Goal: Information Seeking & Learning: Learn about a topic

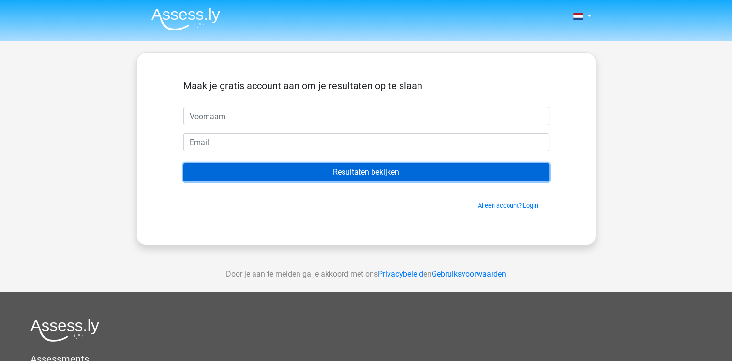
click at [348, 175] on input "Resultaten bekijken" at bounding box center [366, 172] width 366 height 18
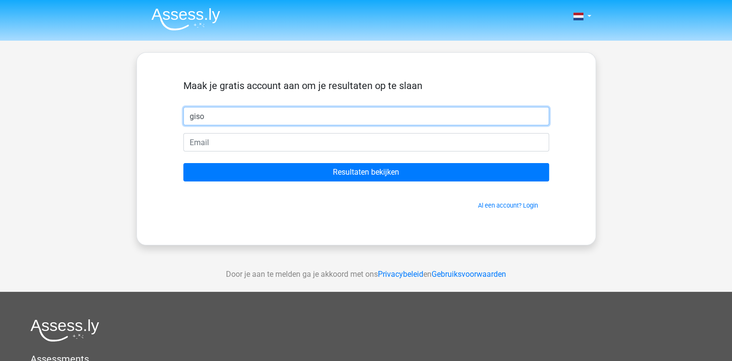
type input "giso"
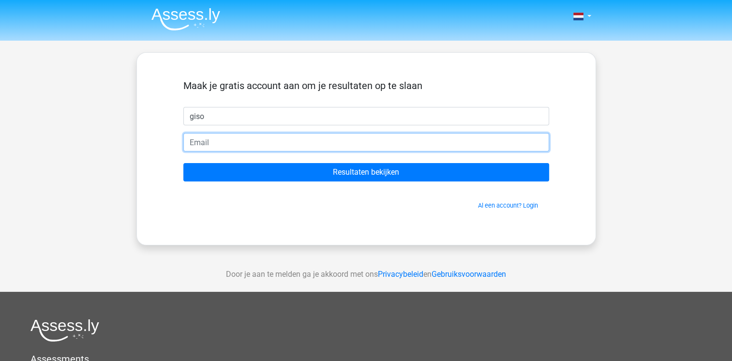
click at [327, 138] on input "email" at bounding box center [366, 142] width 366 height 18
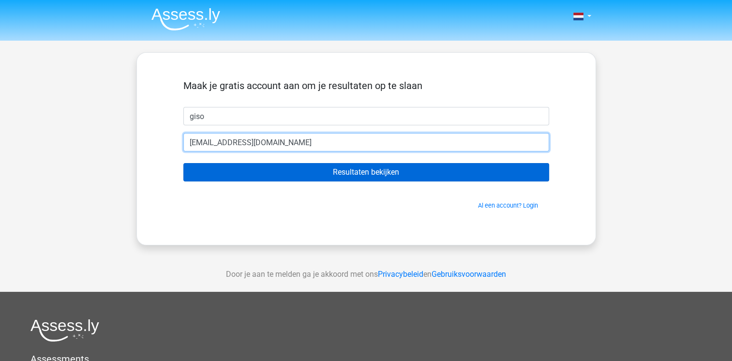
type input "giso.vandijk@uwv.nl"
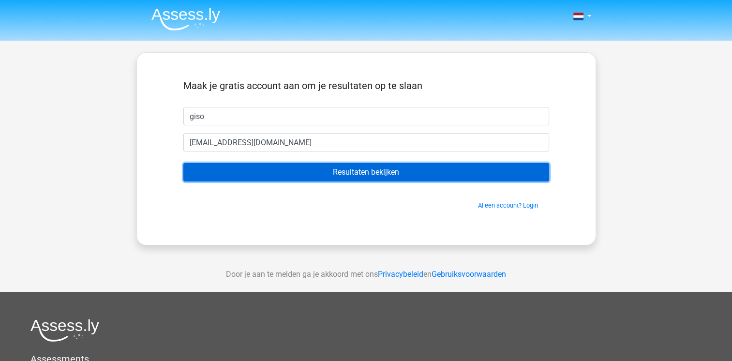
click at [366, 174] on input "Resultaten bekijken" at bounding box center [366, 172] width 366 height 18
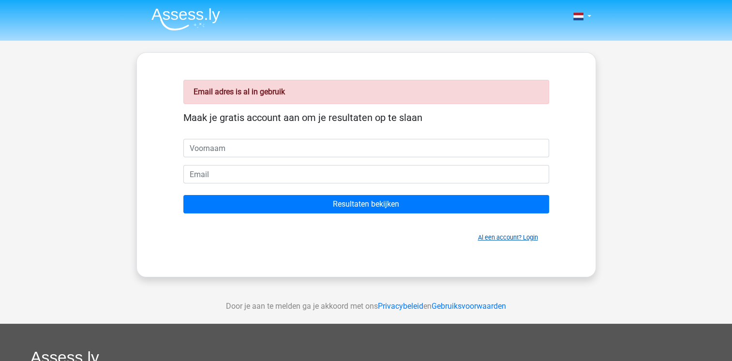
click at [499, 238] on link "Al een account? Login" at bounding box center [508, 237] width 60 height 7
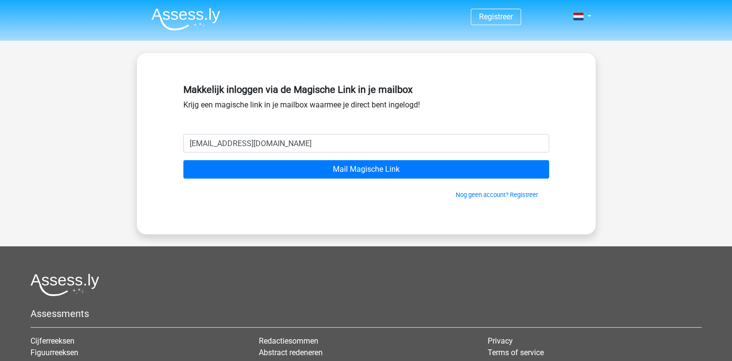
type input "giso.vandijk@uwv.nl"
click at [183, 160] on input "Mail Magische Link" at bounding box center [366, 169] width 366 height 18
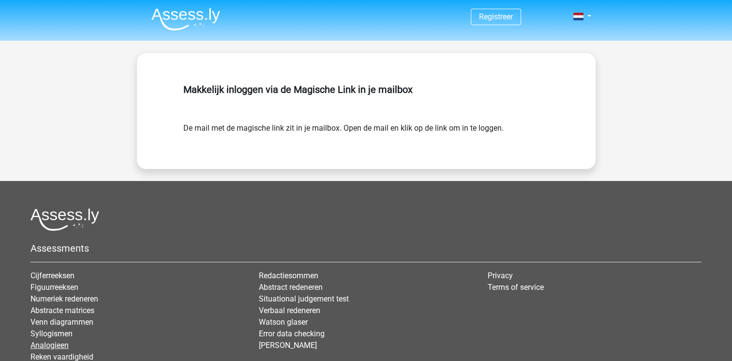
click at [60, 345] on link "Analogieen" at bounding box center [49, 344] width 38 height 9
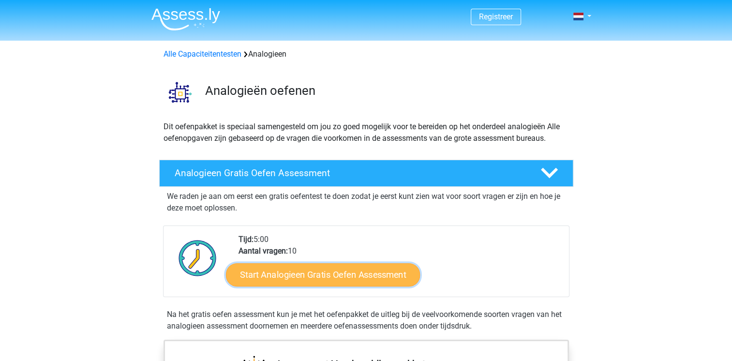
click at [295, 274] on link "Start Analogieen Gratis Oefen Assessment" at bounding box center [323, 274] width 194 height 23
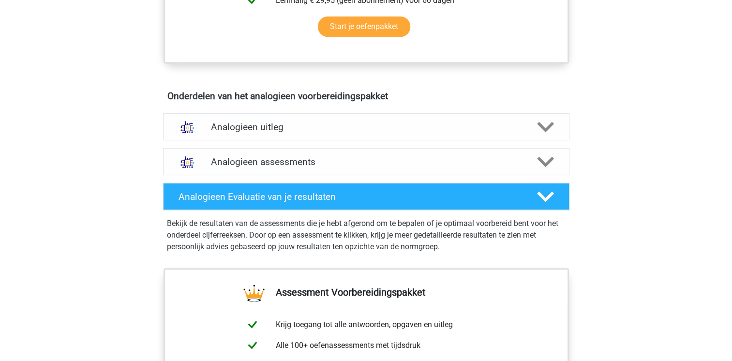
scroll to position [474, 0]
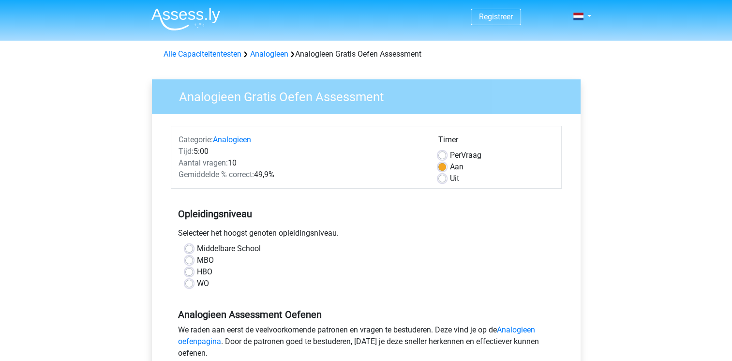
click at [197, 271] on label "HBO" at bounding box center [204, 272] width 15 height 12
click at [191, 271] on input "HBO" at bounding box center [189, 271] width 8 height 10
radio input "true"
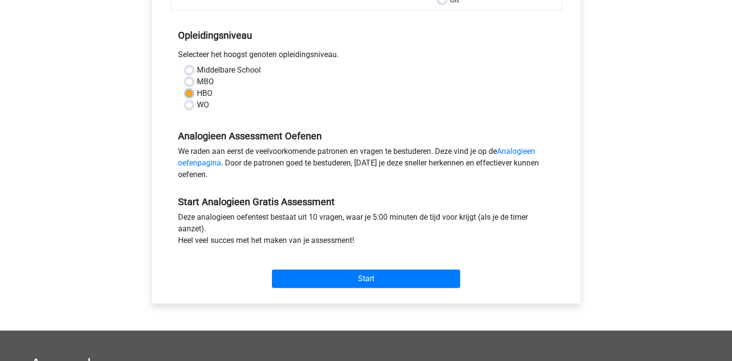
scroll to position [179, 0]
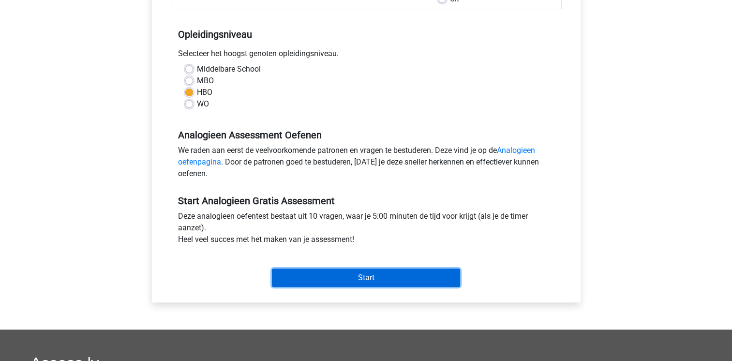
click at [364, 272] on input "Start" at bounding box center [366, 277] width 188 height 18
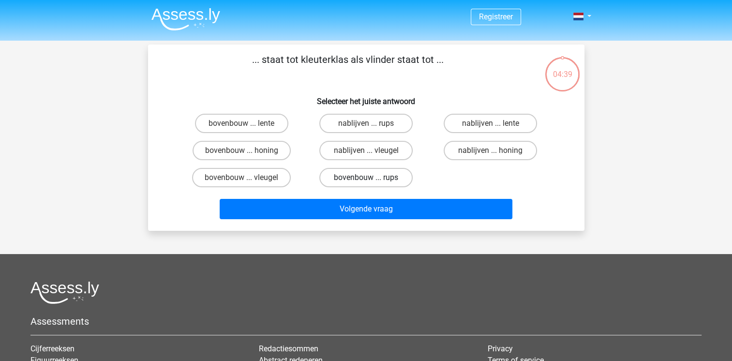
click at [360, 177] on label "bovenbouw ... rups" at bounding box center [365, 177] width 93 height 19
click at [366, 177] on input "bovenbouw ... rups" at bounding box center [369, 180] width 6 height 6
radio input "true"
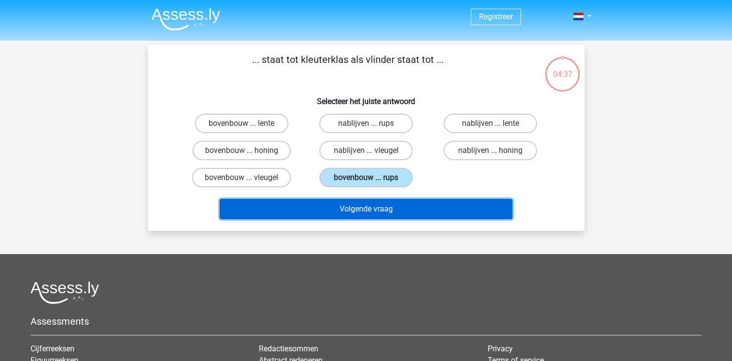
click at [373, 210] on button "Volgende vraag" at bounding box center [366, 209] width 293 height 20
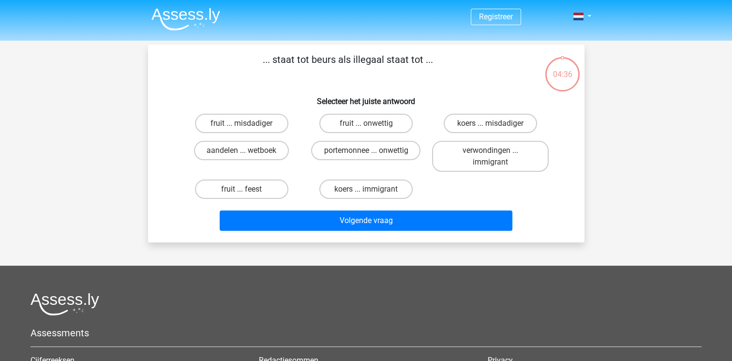
scroll to position [44, 0]
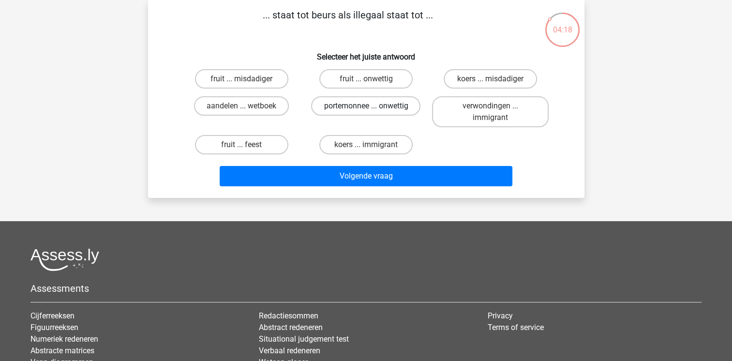
click at [357, 105] on label "portemonnee ... onwettig" at bounding box center [365, 105] width 109 height 19
click at [366, 106] on input "portemonnee ... onwettig" at bounding box center [369, 109] width 6 height 6
radio input "true"
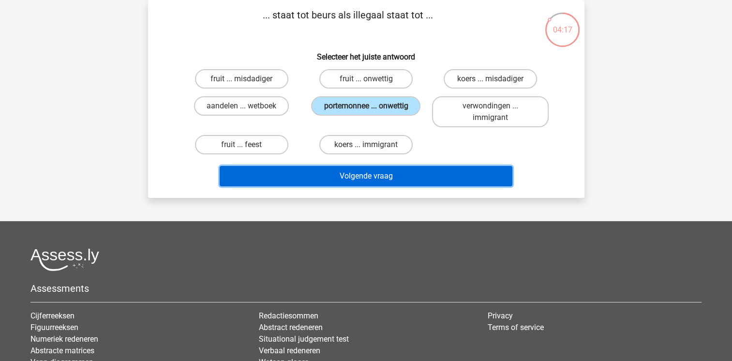
click at [374, 173] on button "Volgende vraag" at bounding box center [366, 176] width 293 height 20
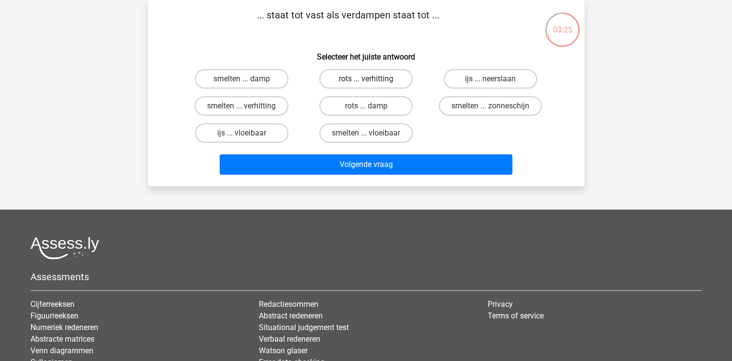
click at [354, 84] on label "rots ... verhitting" at bounding box center [365, 78] width 93 height 19
click at [366, 84] on input "rots ... verhitting" at bounding box center [369, 82] width 6 height 6
radio input "true"
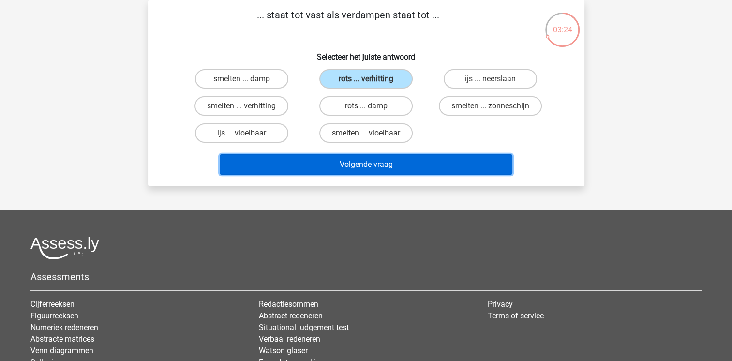
click at [369, 162] on button "Volgende vraag" at bounding box center [366, 164] width 293 height 20
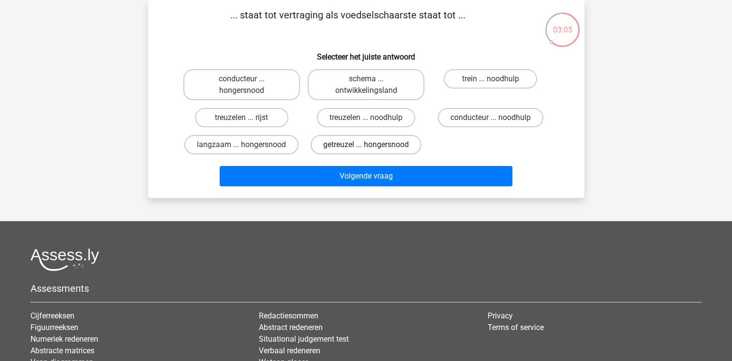
click at [361, 148] on label "getreuzel ... hongersnood" at bounding box center [365, 144] width 111 height 19
click at [366, 148] on input "getreuzel ... hongersnood" at bounding box center [369, 148] width 6 height 6
radio input "true"
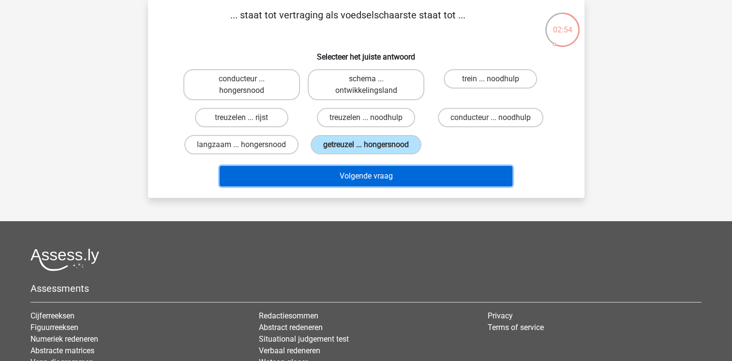
click at [373, 181] on button "Volgende vraag" at bounding box center [366, 176] width 293 height 20
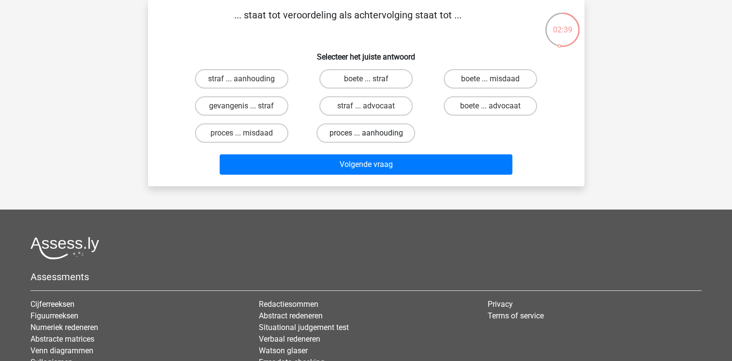
click at [346, 134] on label "proces ... aanhouding" at bounding box center [365, 132] width 99 height 19
click at [366, 134] on input "proces ... aanhouding" at bounding box center [369, 136] width 6 height 6
radio input "true"
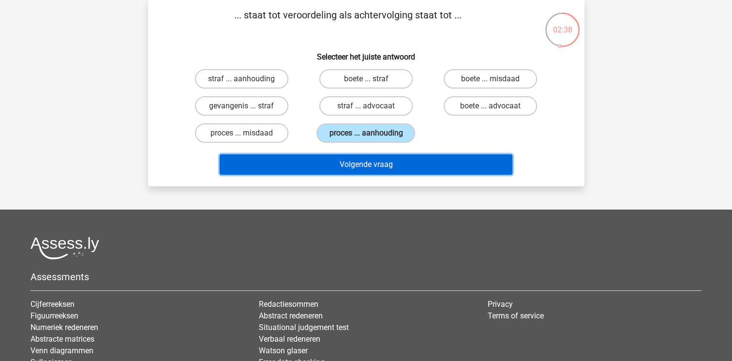
click at [368, 164] on button "Volgende vraag" at bounding box center [366, 164] width 293 height 20
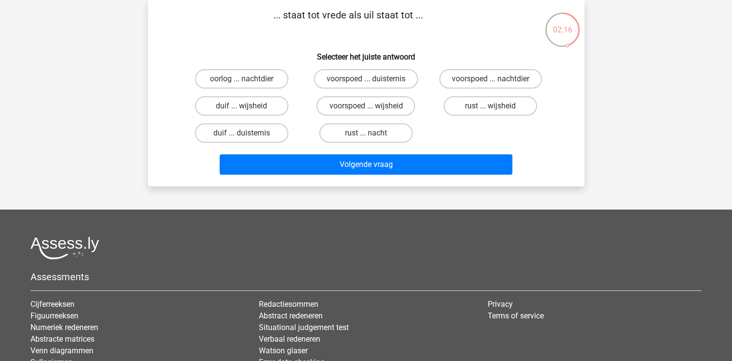
click at [246, 110] on input "duif ... wijsheid" at bounding box center [244, 109] width 6 height 6
radio input "true"
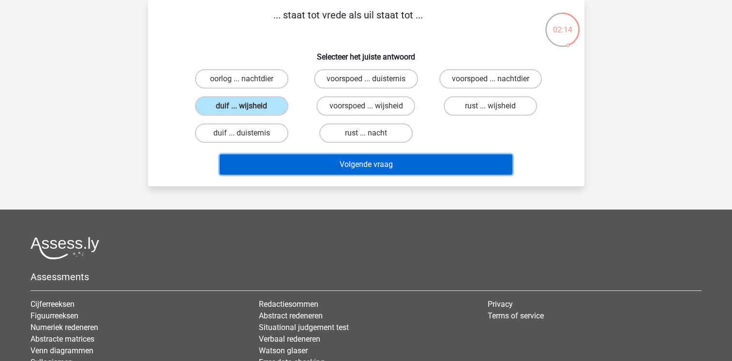
click at [345, 158] on button "Volgende vraag" at bounding box center [366, 164] width 293 height 20
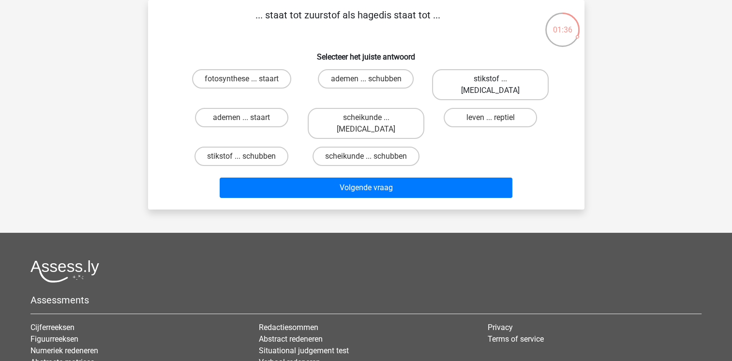
click at [478, 79] on label "stikstof ... krokodil" at bounding box center [490, 84] width 117 height 31
click at [490, 79] on input "stikstof ... krokodil" at bounding box center [493, 82] width 6 height 6
radio input "true"
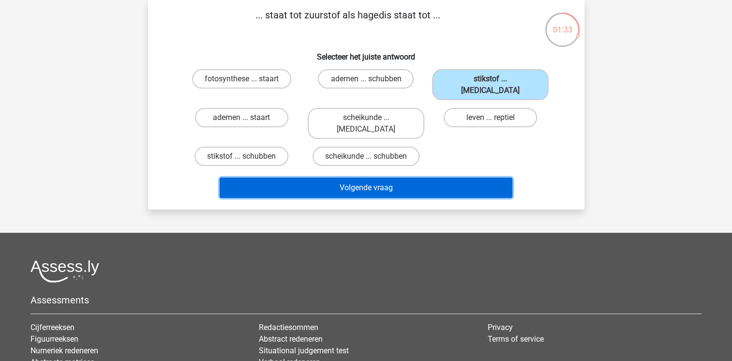
click at [364, 177] on button "Volgende vraag" at bounding box center [366, 187] width 293 height 20
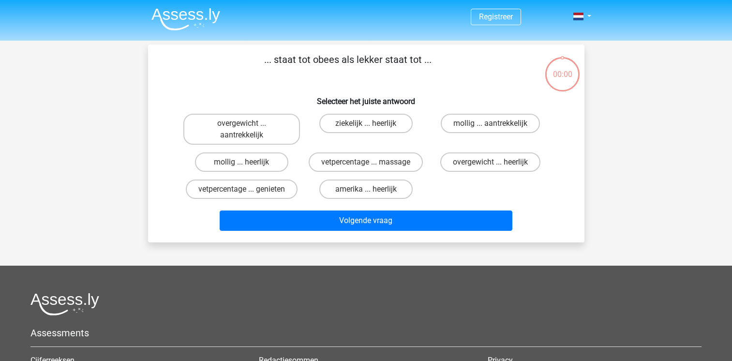
scroll to position [44, 0]
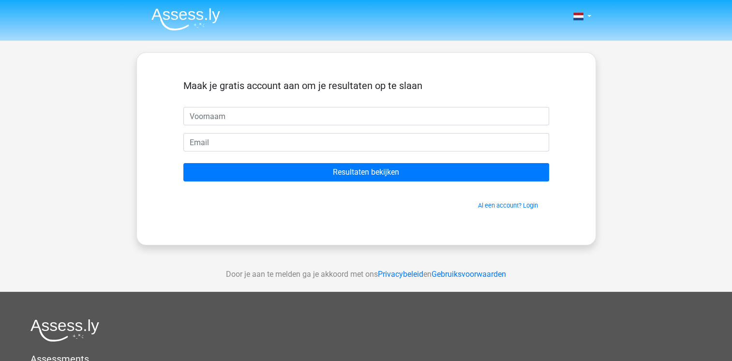
click at [360, 118] on input "text" at bounding box center [366, 116] width 366 height 18
type input "giso"
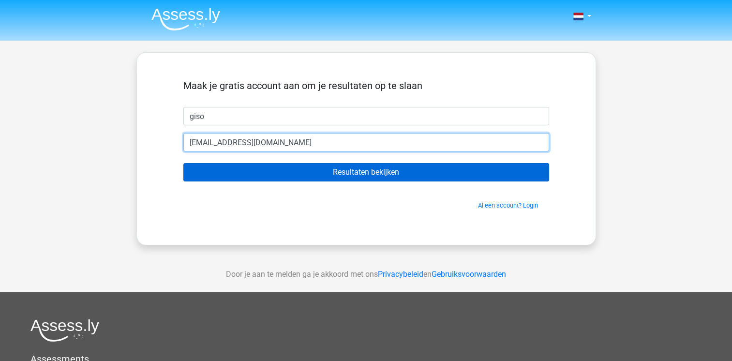
type input "[EMAIL_ADDRESS][DOMAIN_NAME]"
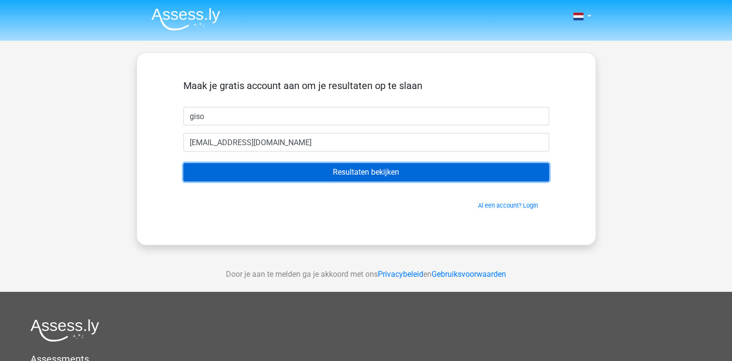
click at [355, 172] on input "Resultaten bekijken" at bounding box center [366, 172] width 366 height 18
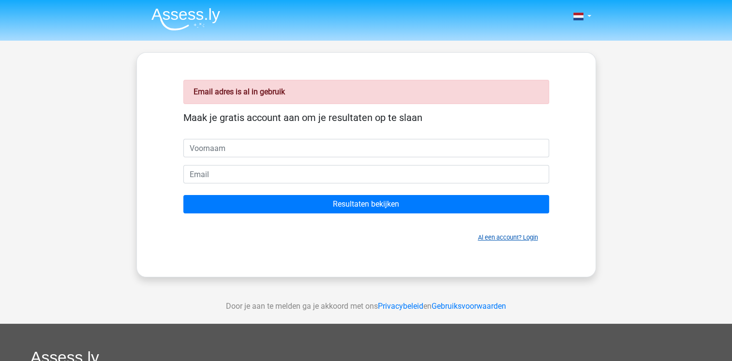
click at [491, 238] on link "Al een account? Login" at bounding box center [508, 237] width 60 height 7
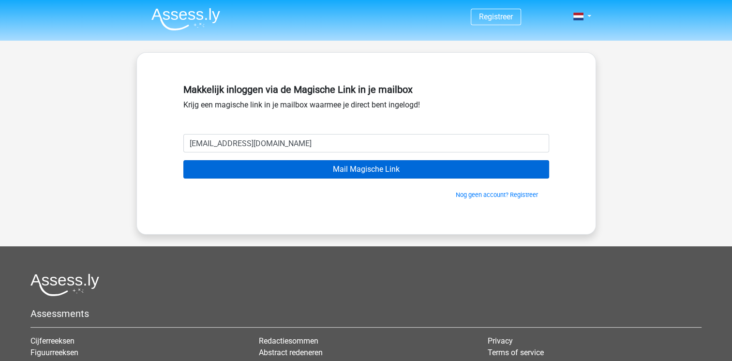
type input "giso.vandijk@uwv.nl"
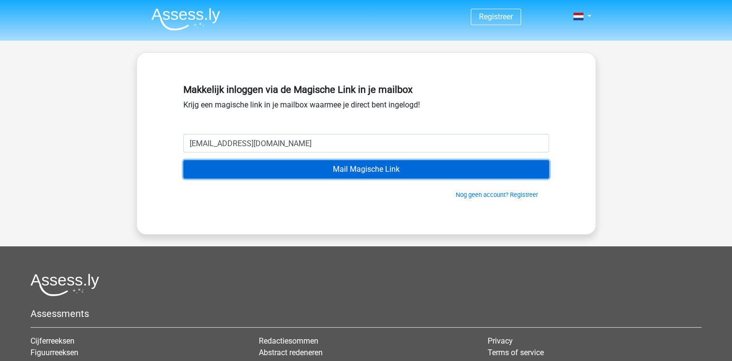
click at [349, 173] on input "Mail Magische Link" at bounding box center [366, 169] width 366 height 18
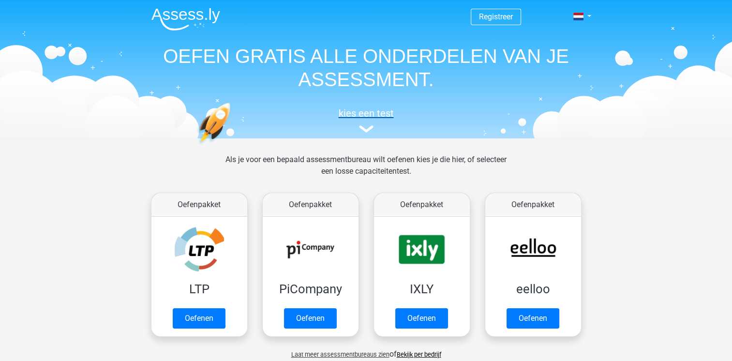
click at [368, 112] on h5 "kies een test" at bounding box center [366, 113] width 445 height 12
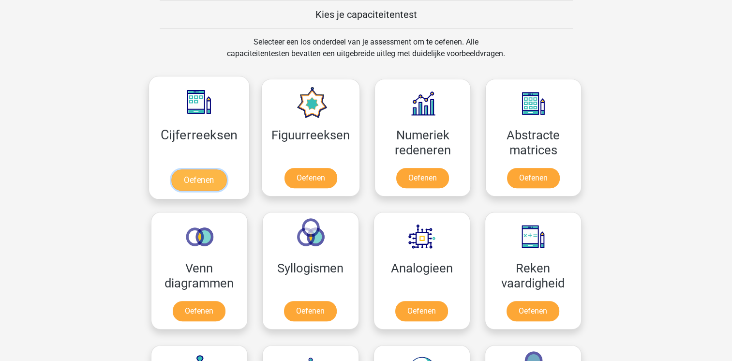
click at [209, 169] on link "Oefenen" at bounding box center [198, 179] width 55 height 21
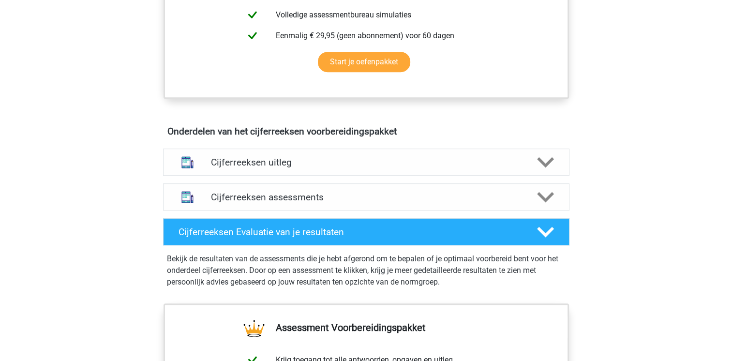
scroll to position [587, 0]
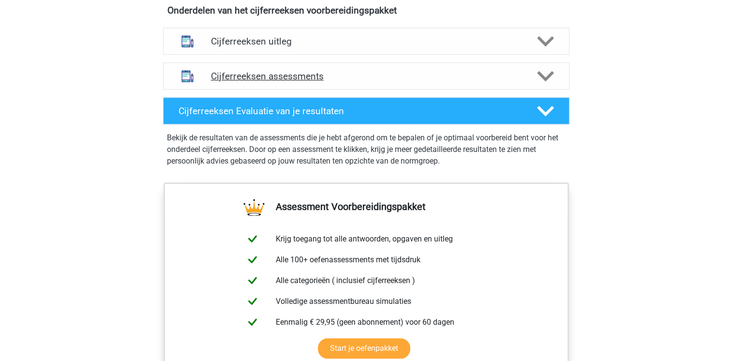
click at [546, 82] on polygon at bounding box center [545, 76] width 17 height 11
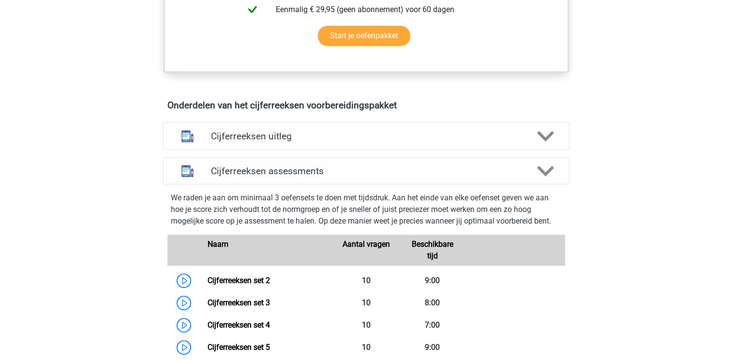
scroll to position [475, 0]
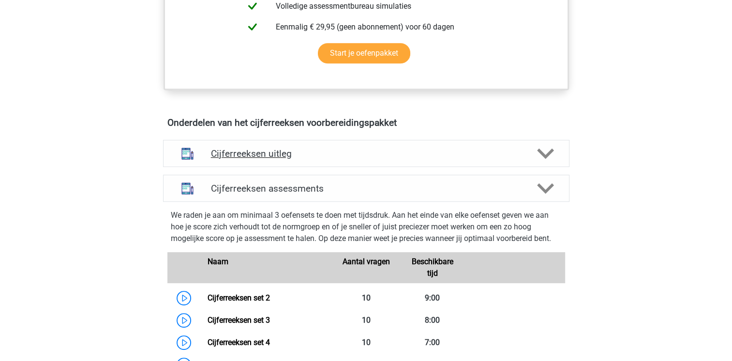
click at [543, 162] on icon at bounding box center [545, 153] width 17 height 17
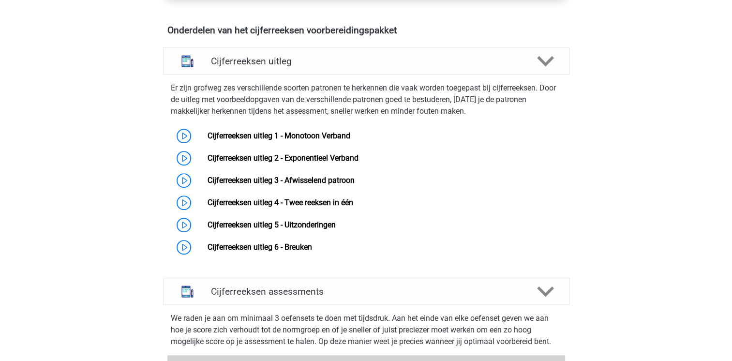
scroll to position [570, 0]
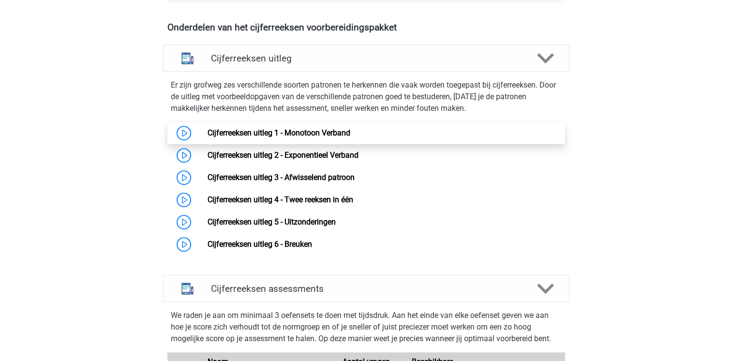
click at [207, 137] on link "Cijferreeksen uitleg 1 - Monotoon Verband" at bounding box center [278, 132] width 143 height 9
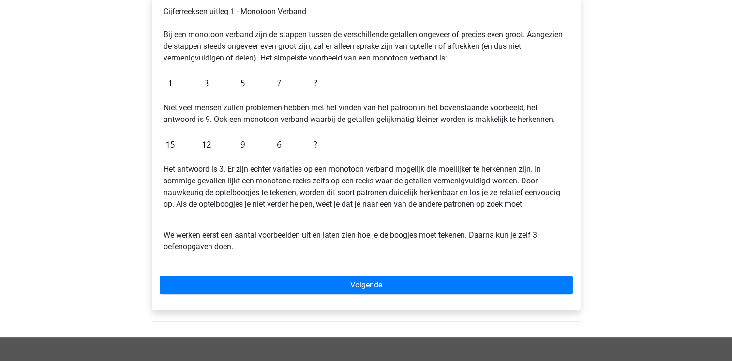
scroll to position [236, 0]
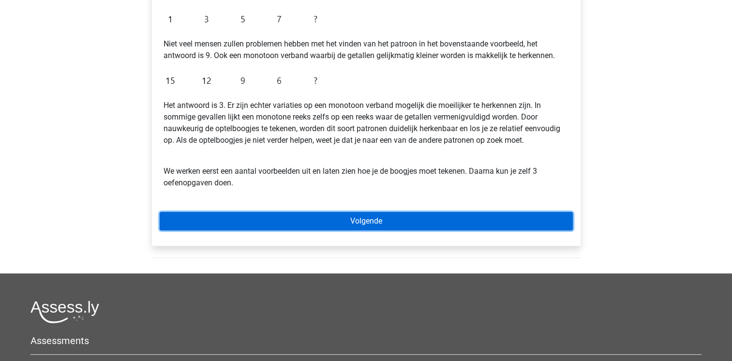
click at [400, 229] on link "Volgende" at bounding box center [366, 221] width 413 height 18
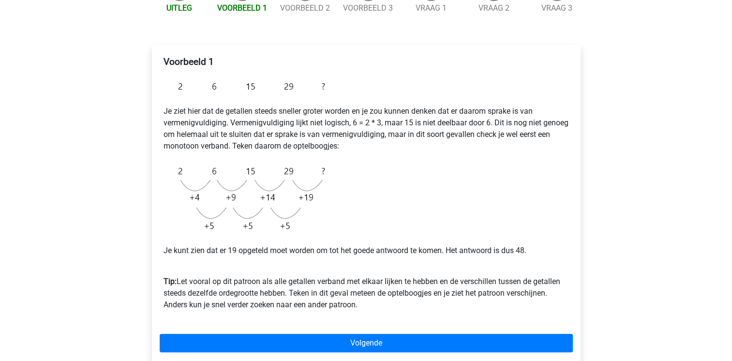
scroll to position [124, 0]
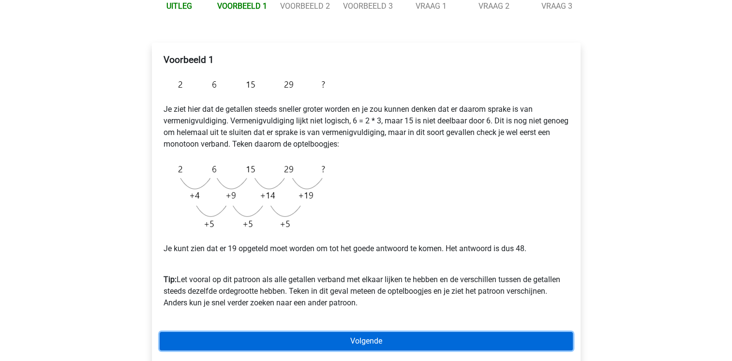
click at [399, 346] on link "Volgende" at bounding box center [366, 341] width 413 height 18
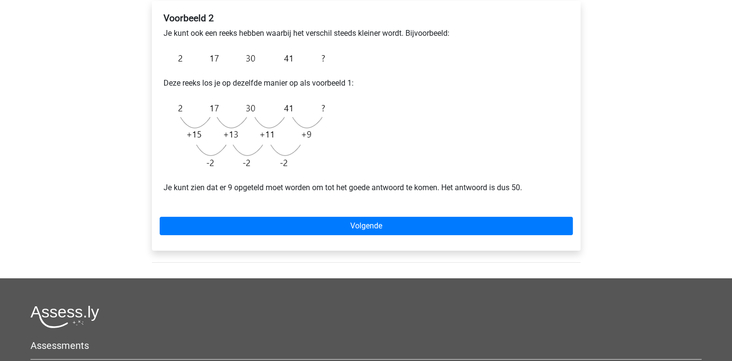
scroll to position [200, 0]
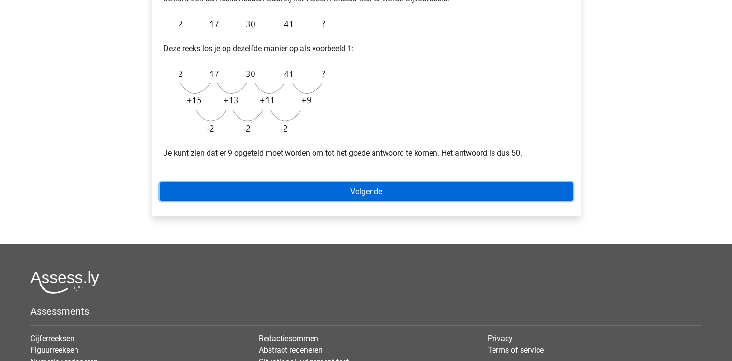
click at [373, 196] on link "Volgende" at bounding box center [366, 191] width 413 height 18
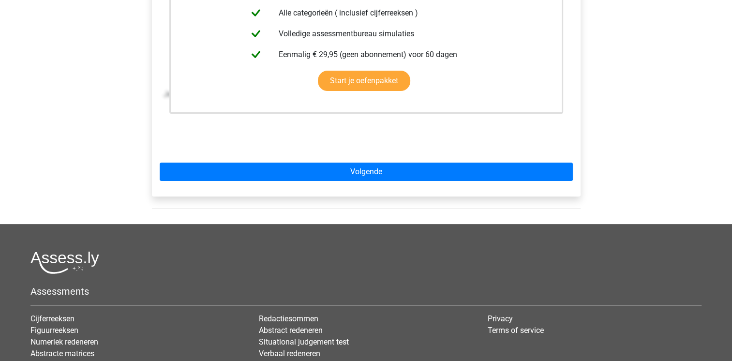
scroll to position [213, 0]
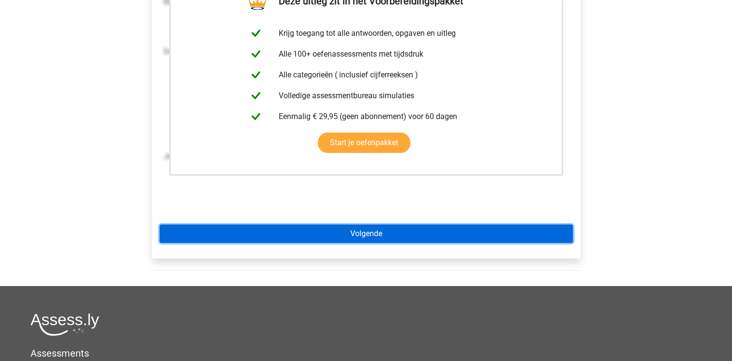
click at [386, 236] on link "Volgende" at bounding box center [366, 233] width 413 height 18
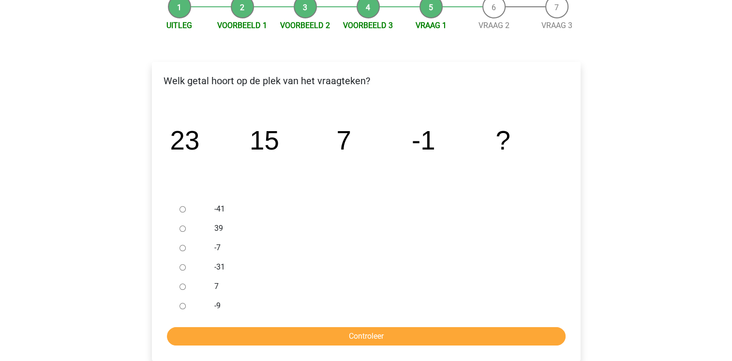
scroll to position [105, 0]
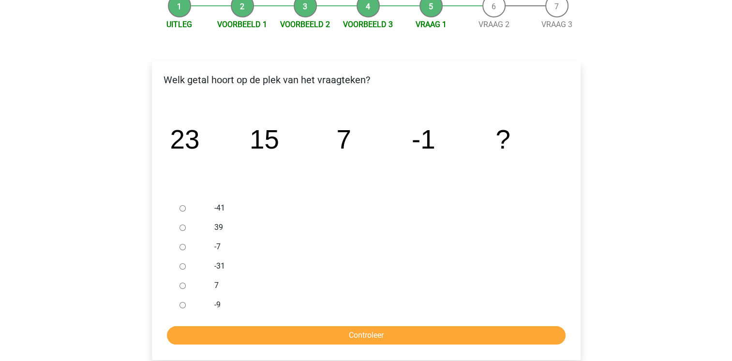
click at [182, 305] on input "-9" at bounding box center [182, 305] width 6 height 6
radio input "true"
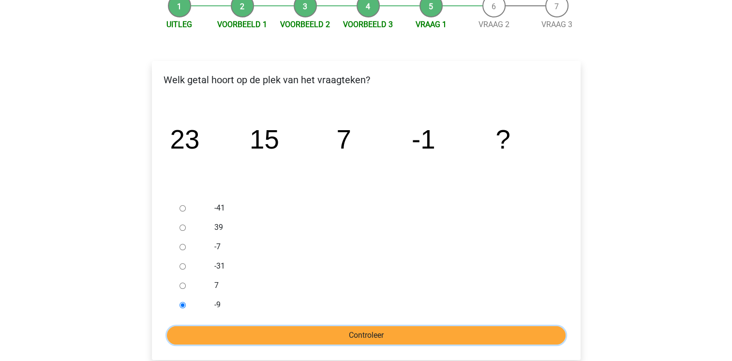
click at [353, 331] on input "Controleer" at bounding box center [366, 335] width 398 height 18
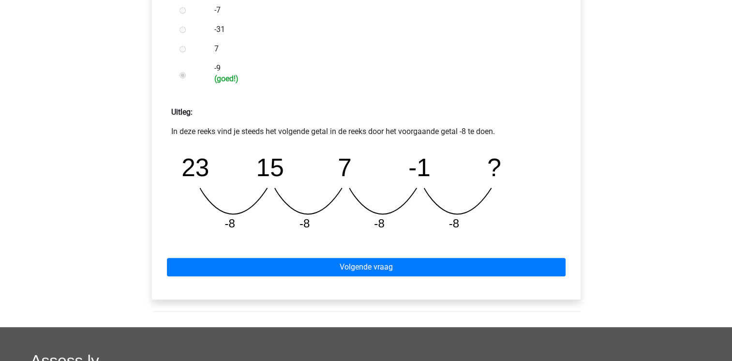
scroll to position [364, 0]
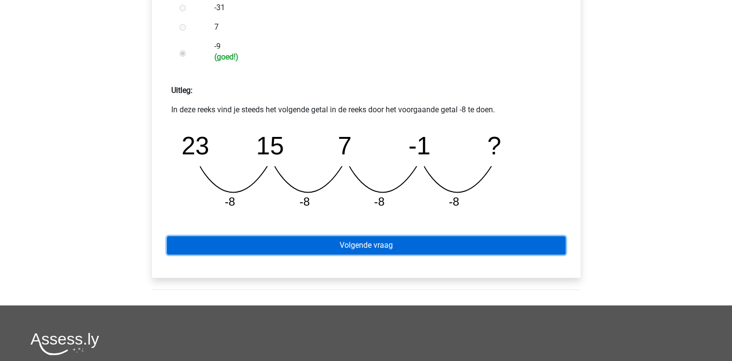
click at [380, 241] on link "Volgende vraag" at bounding box center [366, 245] width 398 height 18
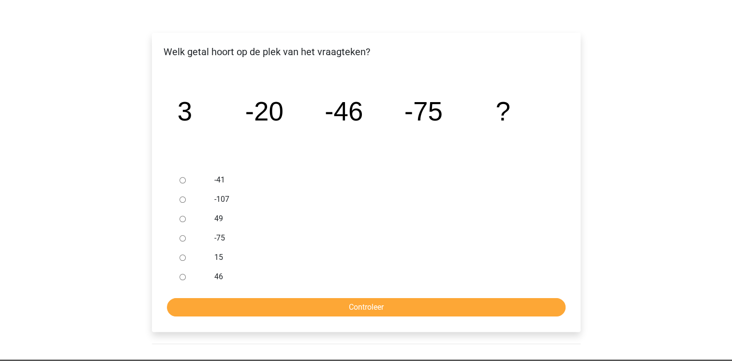
scroll to position [137, 0]
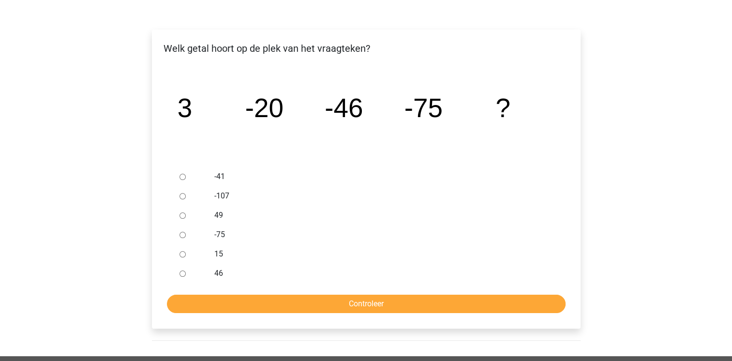
click at [182, 196] on input "-107" at bounding box center [182, 196] width 6 height 6
radio input "true"
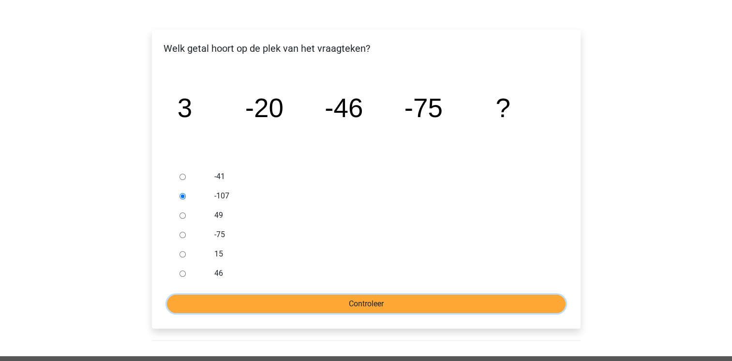
click at [389, 301] on input "Controleer" at bounding box center [366, 304] width 398 height 18
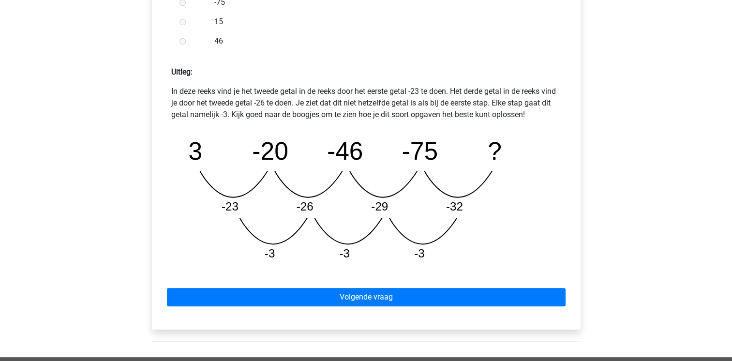
scroll to position [439, 0]
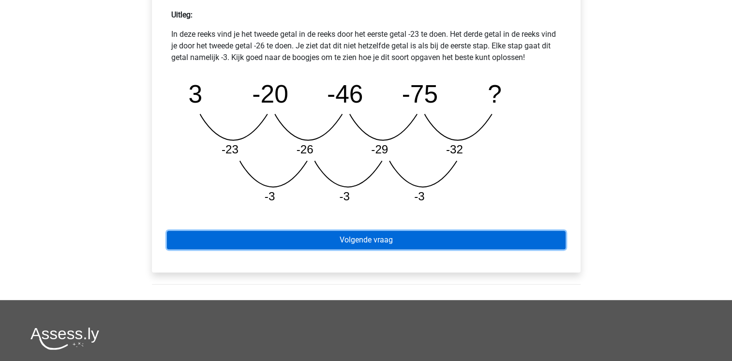
click at [380, 238] on link "Volgende vraag" at bounding box center [366, 240] width 398 height 18
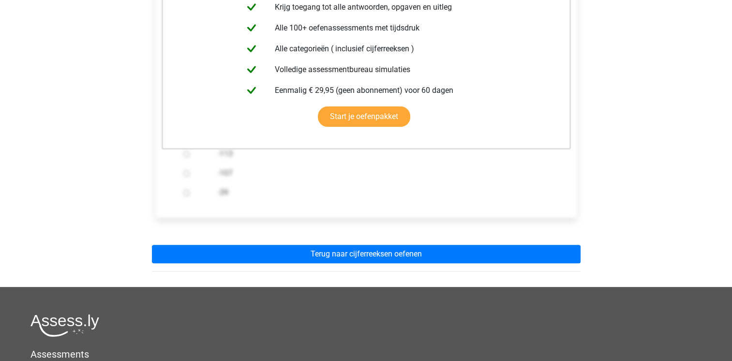
scroll to position [232, 0]
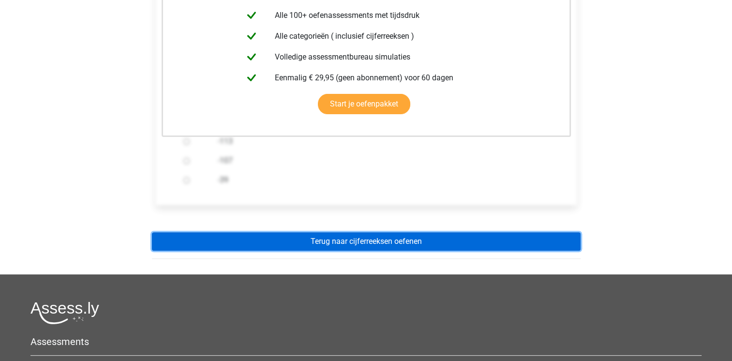
click at [375, 241] on link "Terug naar cijferreeksen oefenen" at bounding box center [366, 241] width 428 height 18
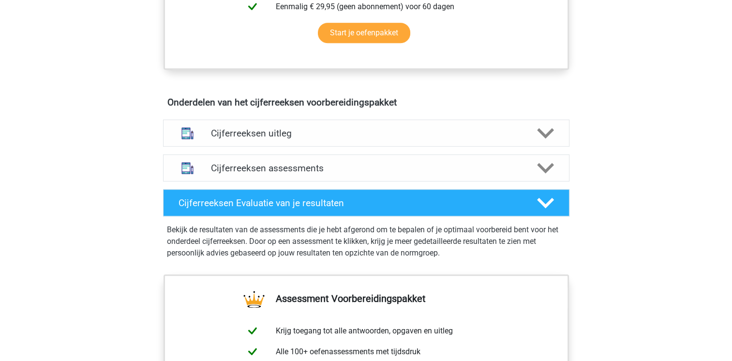
scroll to position [521, 0]
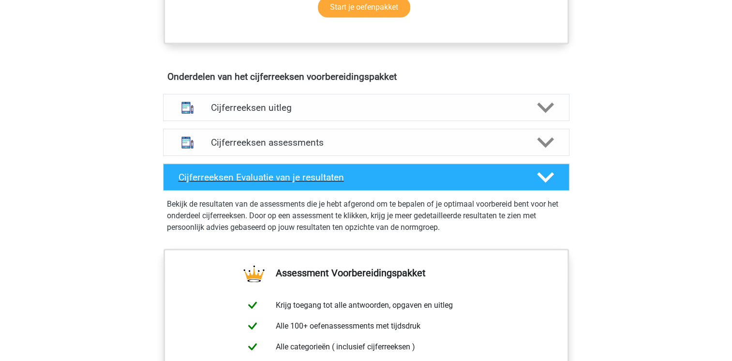
click at [547, 183] on polygon at bounding box center [545, 177] width 17 height 11
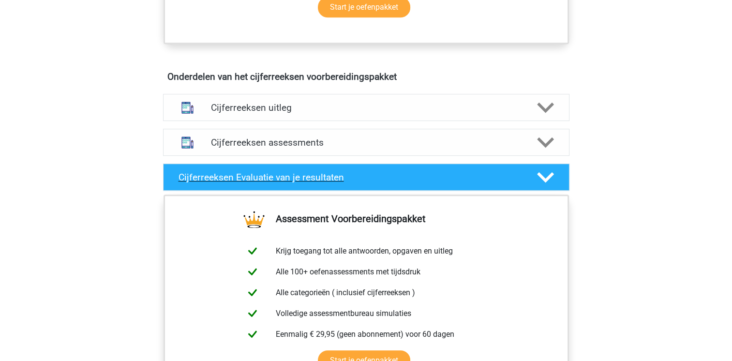
click at [547, 183] on polygon at bounding box center [545, 177] width 17 height 11
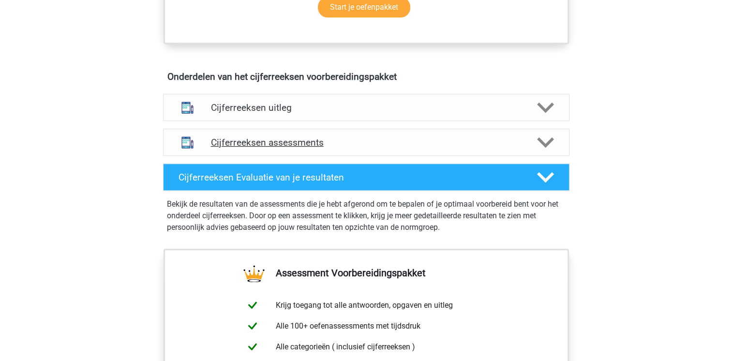
click at [548, 148] on icon at bounding box center [545, 142] width 17 height 17
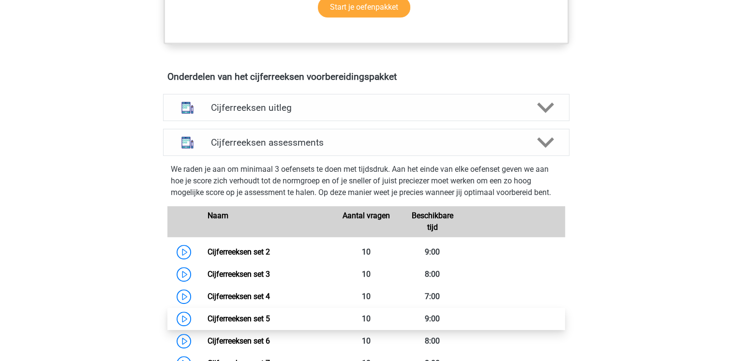
click at [207, 323] on link "Cijferreeksen set 5" at bounding box center [238, 318] width 62 height 9
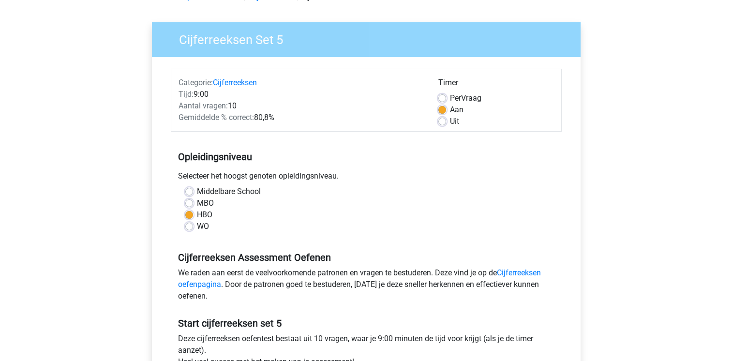
scroll to position [60, 0]
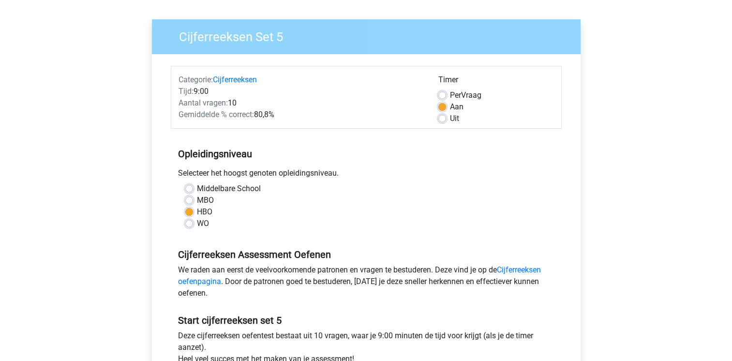
click at [450, 94] on label "Per Vraag" at bounding box center [465, 95] width 31 height 12
click at [442, 94] on input "Per Vraag" at bounding box center [442, 94] width 8 height 10
radio input "true"
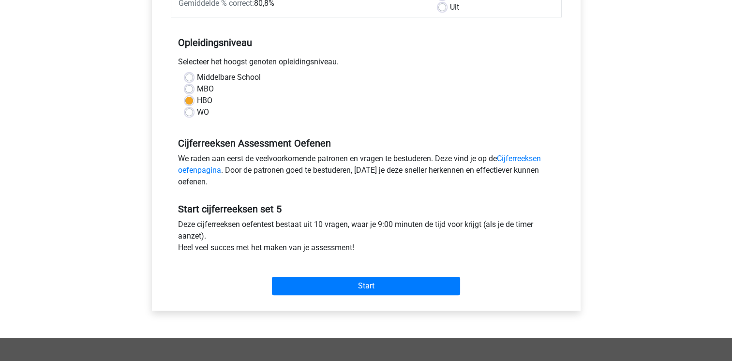
scroll to position [170, 0]
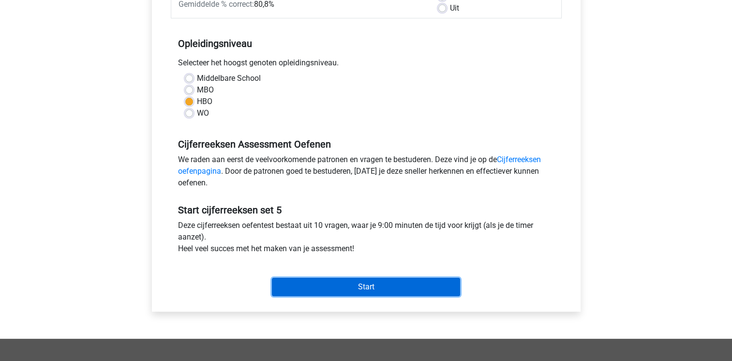
click at [345, 289] on input "Start" at bounding box center [366, 287] width 188 height 18
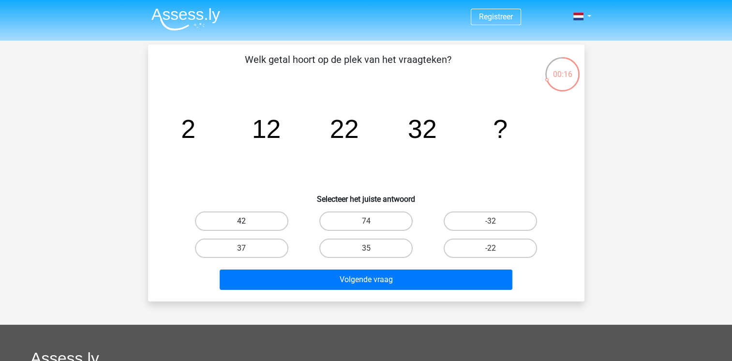
click at [251, 226] on label "42" at bounding box center [241, 220] width 93 height 19
click at [248, 226] on input "42" at bounding box center [244, 224] width 6 height 6
radio input "true"
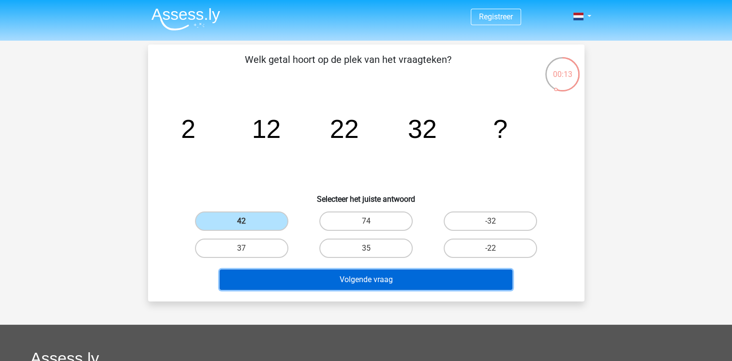
click at [359, 279] on button "Volgende vraag" at bounding box center [366, 279] width 293 height 20
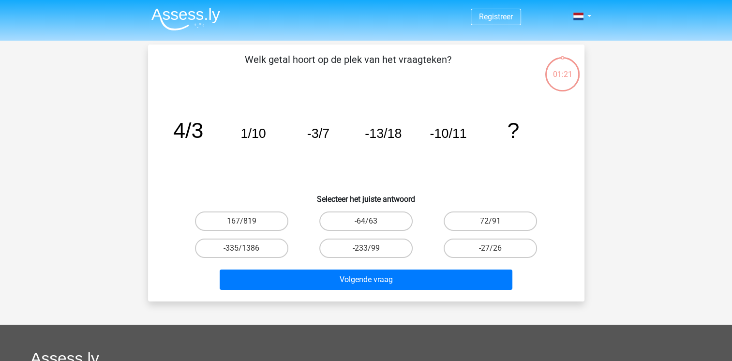
scroll to position [44, 0]
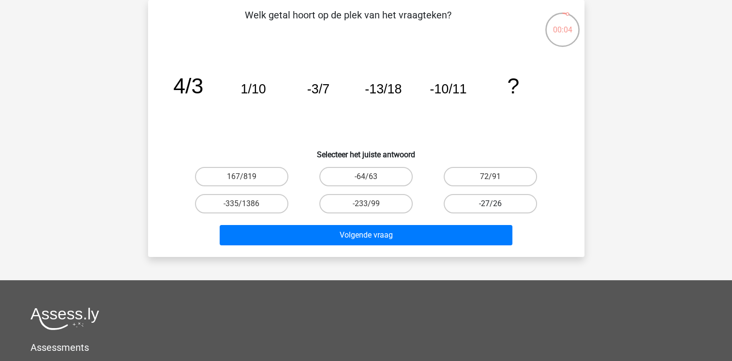
click at [487, 208] on label "-27/26" at bounding box center [489, 203] width 93 height 19
click at [490, 208] on input "-27/26" at bounding box center [493, 207] width 6 height 6
radio input "true"
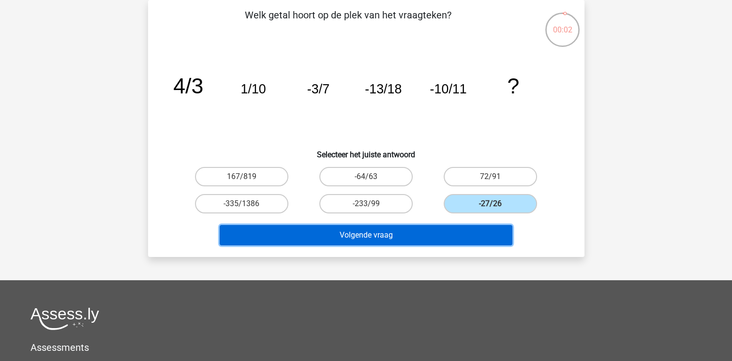
click at [450, 228] on button "Volgende vraag" at bounding box center [366, 235] width 293 height 20
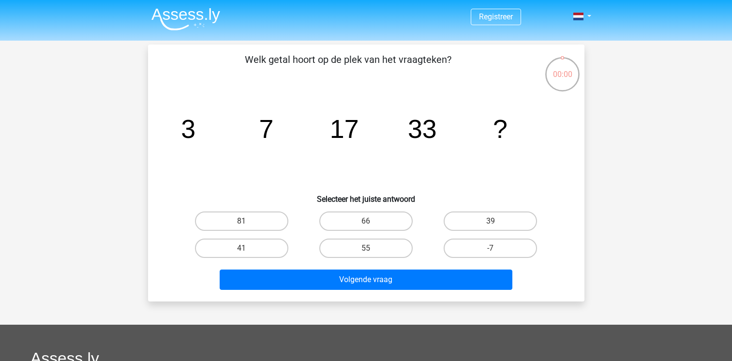
scroll to position [44, 0]
click at [369, 225] on input "-855" at bounding box center [369, 224] width 6 height 6
radio input "true"
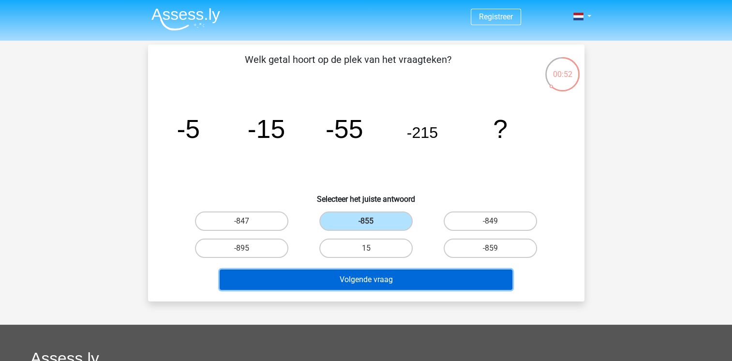
click at [374, 283] on button "Volgende vraag" at bounding box center [366, 279] width 293 height 20
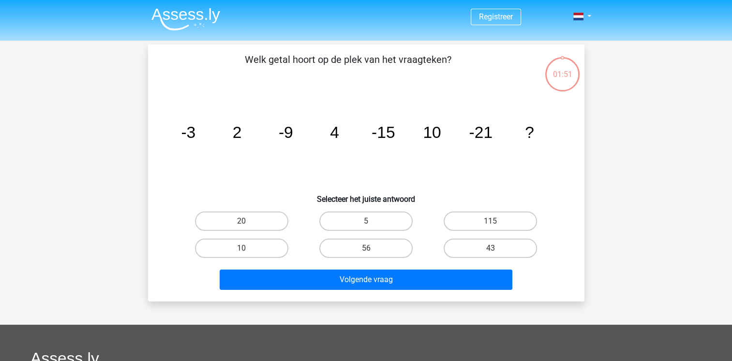
scroll to position [44, 0]
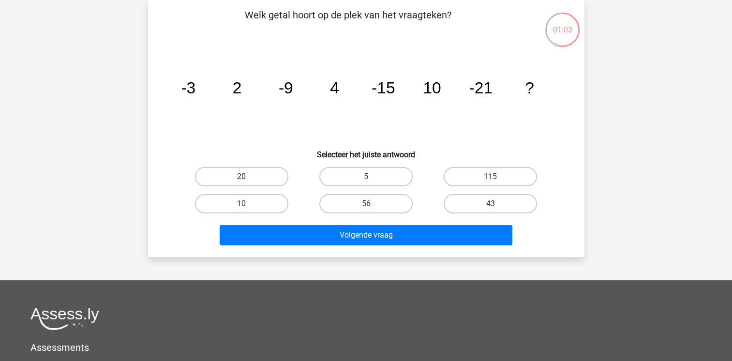
click at [255, 177] on label "20" at bounding box center [241, 176] width 93 height 19
click at [248, 177] on input "20" at bounding box center [244, 180] width 6 height 6
radio input "true"
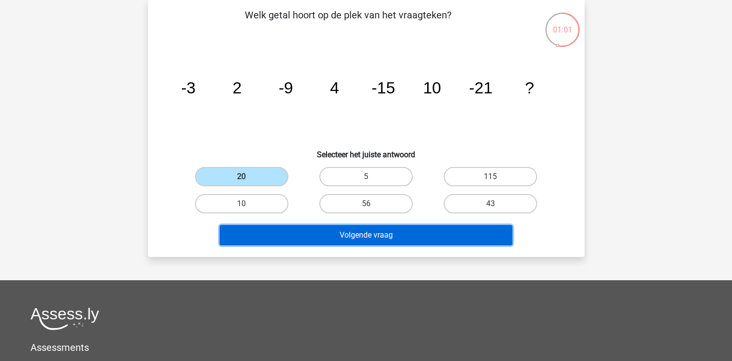
click at [349, 237] on button "Volgende vraag" at bounding box center [366, 235] width 293 height 20
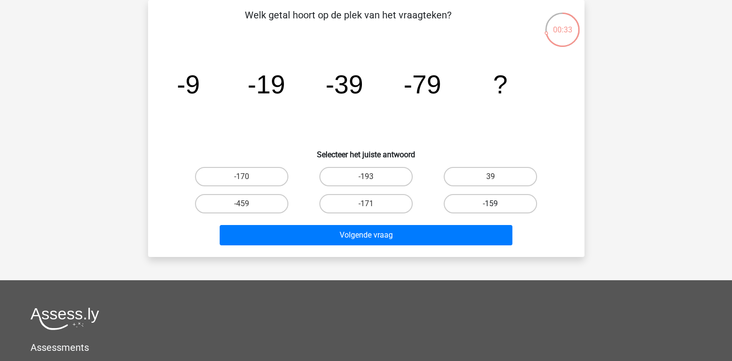
click at [501, 205] on label "-159" at bounding box center [489, 203] width 93 height 19
click at [497, 205] on input "-159" at bounding box center [493, 207] width 6 height 6
radio input "true"
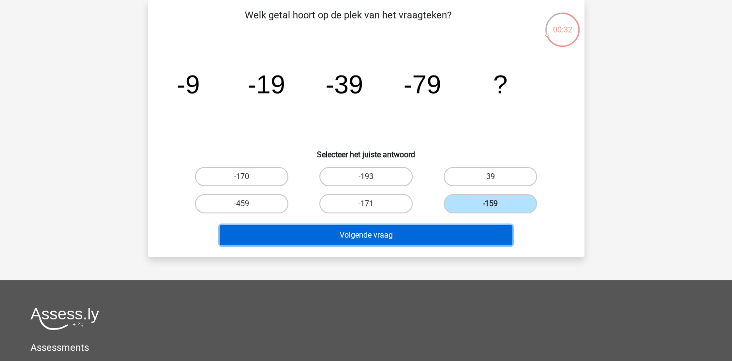
click at [428, 237] on button "Volgende vraag" at bounding box center [366, 235] width 293 height 20
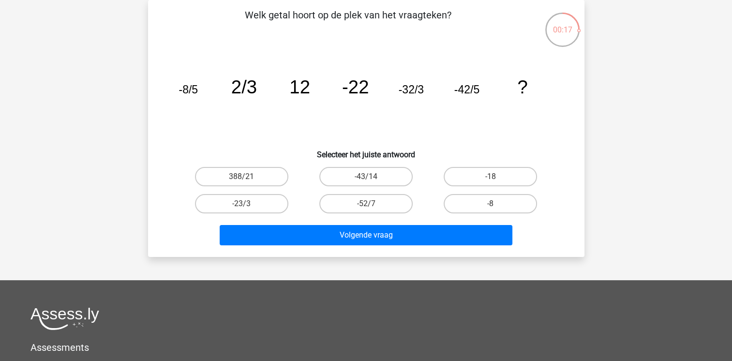
click at [492, 204] on input "-8" at bounding box center [493, 207] width 6 height 6
radio input "true"
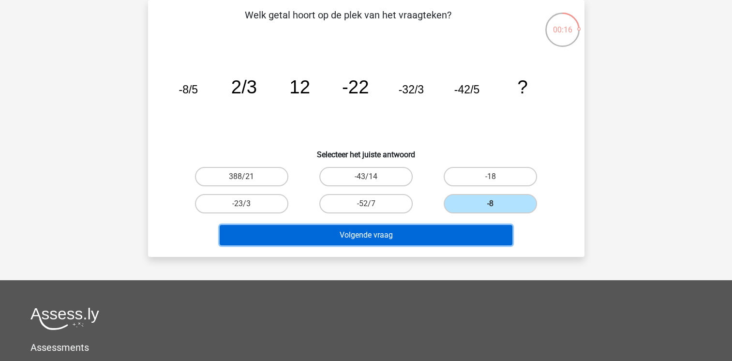
click at [416, 229] on button "Volgende vraag" at bounding box center [366, 235] width 293 height 20
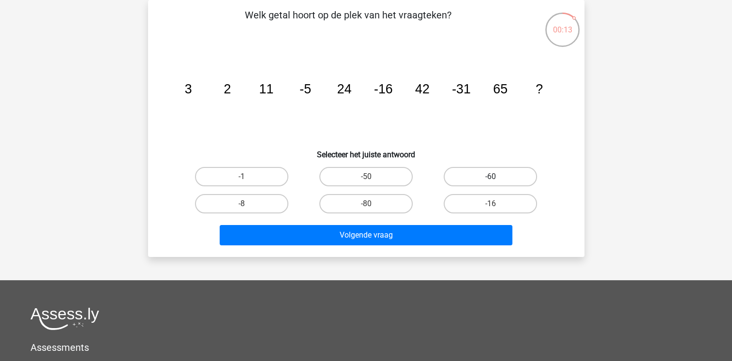
click at [492, 175] on label "-60" at bounding box center [489, 176] width 93 height 19
click at [492, 177] on input "-60" at bounding box center [493, 180] width 6 height 6
radio input "true"
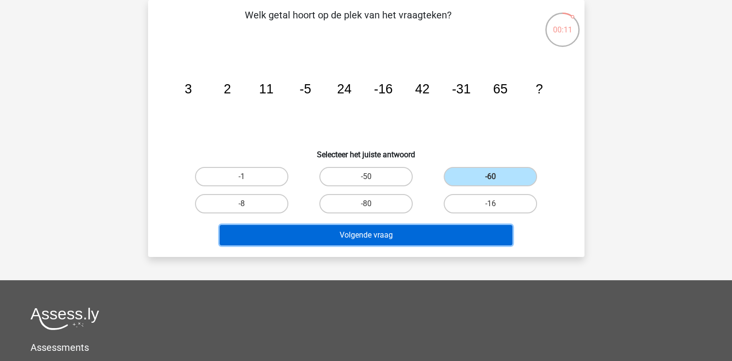
click at [450, 229] on button "Volgende vraag" at bounding box center [366, 235] width 293 height 20
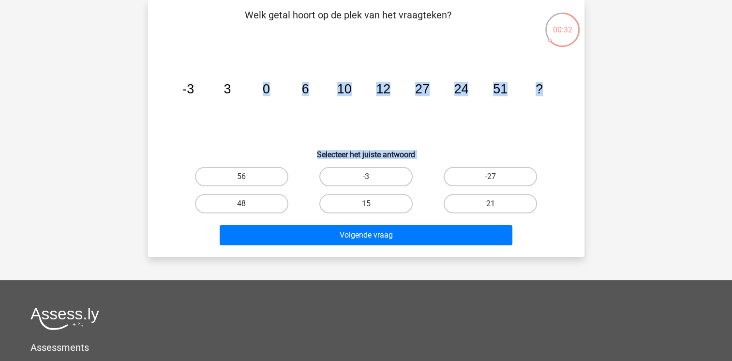
drag, startPoint x: 420, startPoint y: 164, endPoint x: 240, endPoint y: 142, distance: 181.3
click at [240, 142] on div "Welk getal hoort op de plek van het vraagteken? image/svg+xml -3 3 0 6 10 12 27…" at bounding box center [366, 128] width 428 height 241
drag, startPoint x: 240, startPoint y: 142, endPoint x: 251, endPoint y: 176, distance: 36.2
click at [251, 176] on label "56" at bounding box center [241, 176] width 93 height 19
click at [248, 177] on input "56" at bounding box center [244, 180] width 6 height 6
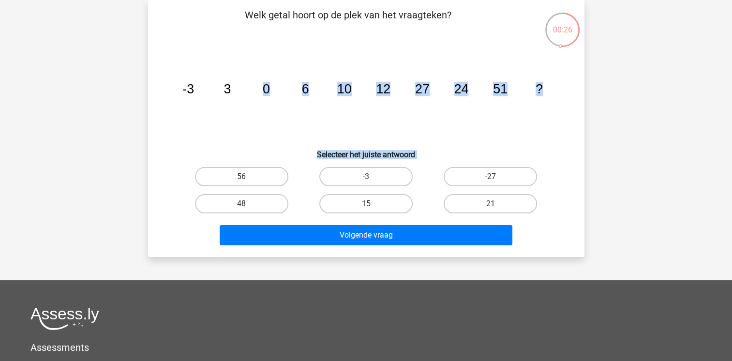
radio input "true"
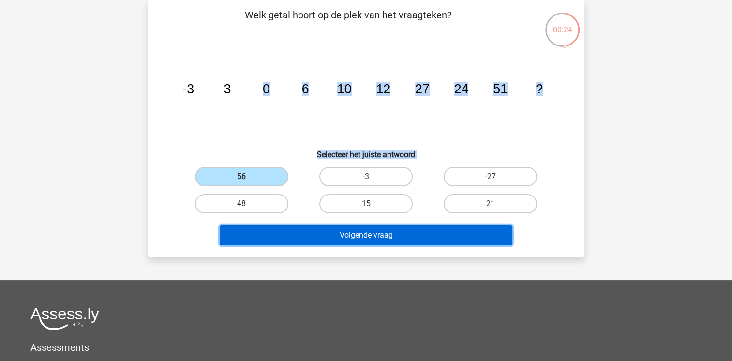
click at [342, 237] on button "Volgende vraag" at bounding box center [366, 235] width 293 height 20
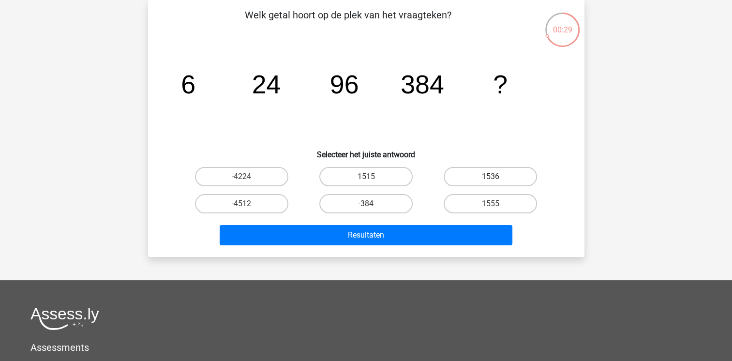
click at [489, 175] on label "1536" at bounding box center [489, 176] width 93 height 19
click at [490, 177] on input "1536" at bounding box center [493, 180] width 6 height 6
radio input "true"
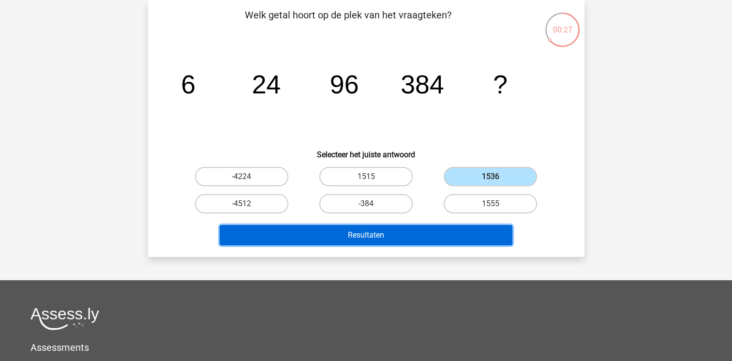
click at [447, 227] on button "Resultaten" at bounding box center [366, 235] width 293 height 20
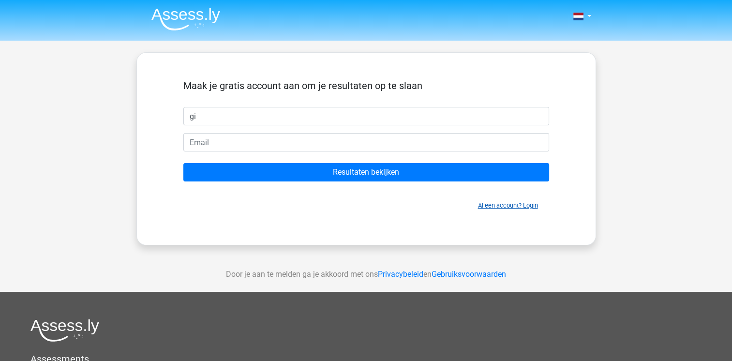
type input "gi"
click at [491, 204] on link "Al een account? Login" at bounding box center [508, 205] width 60 height 7
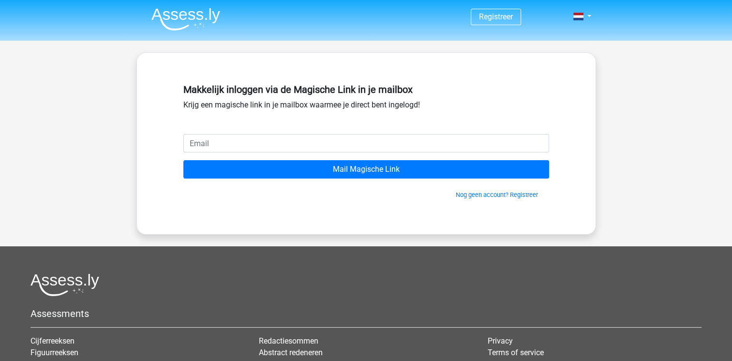
click at [275, 147] on input "email" at bounding box center [366, 143] width 366 height 18
drag, startPoint x: 265, startPoint y: 141, endPoint x: 138, endPoint y: 147, distance: 127.3
click at [138, 147] on div "Makkelijk inloggen via de Magische Link in je mailbox Krijg een magische link i…" at bounding box center [365, 143] width 459 height 182
type input "[EMAIL_ADDRESS][DOMAIN_NAME]"
click at [183, 160] on input "Mail Magische Link" at bounding box center [366, 169] width 366 height 18
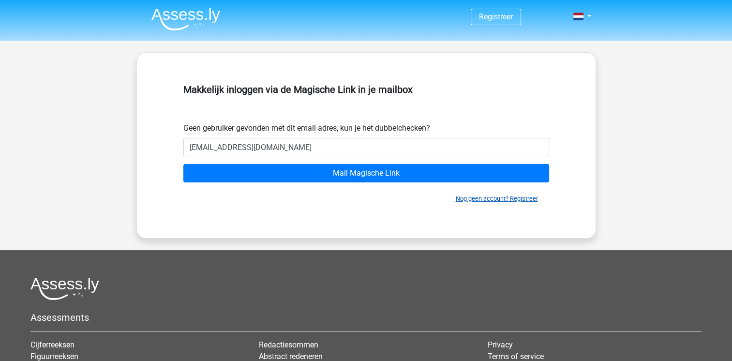
type input "giso.vandijk@uwv.nl"
click at [469, 197] on link "Nog geen account? Registreer" at bounding box center [497, 198] width 82 height 7
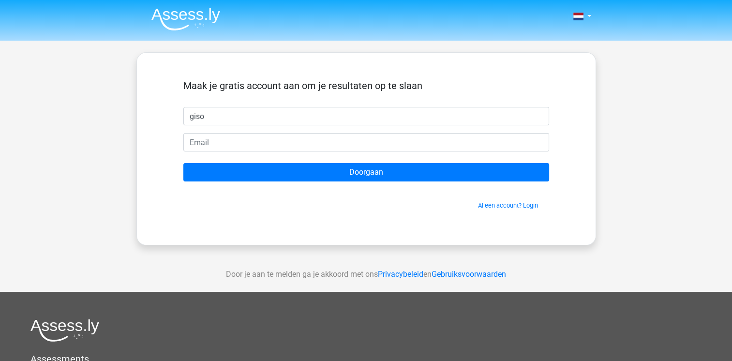
type input "giso"
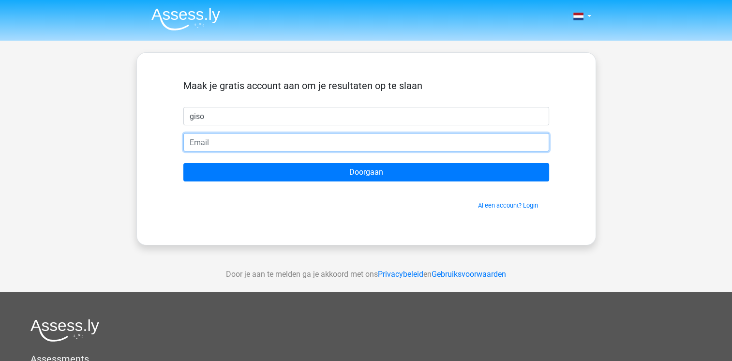
click at [256, 139] on input "email" at bounding box center [366, 142] width 366 height 18
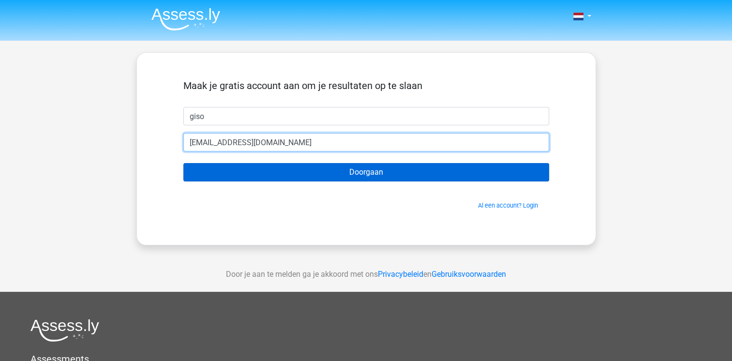
type input "[EMAIL_ADDRESS][DOMAIN_NAME]"
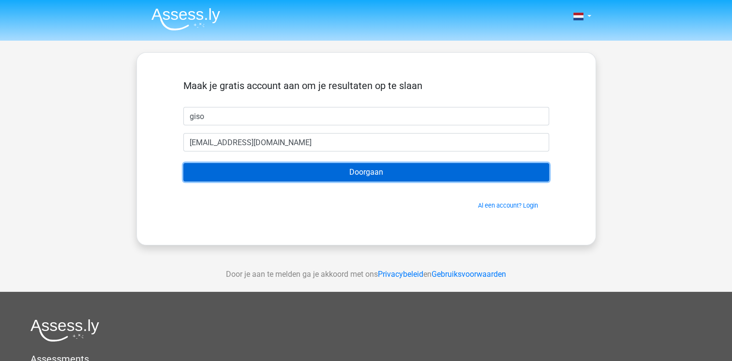
click at [323, 174] on input "Doorgaan" at bounding box center [366, 172] width 366 height 18
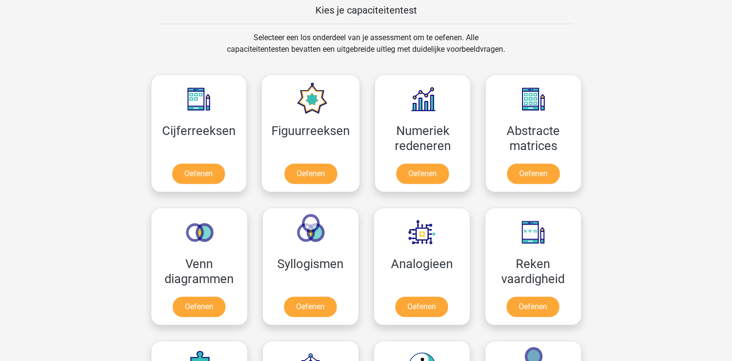
scroll to position [221, 0]
